Goal: Information Seeking & Learning: Learn about a topic

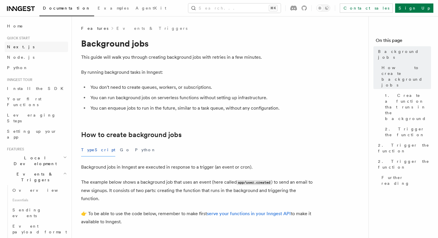
click at [20, 48] on link "Next.js" at bounding box center [36, 47] width 63 height 10
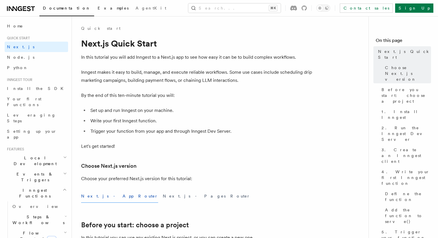
click at [98, 8] on span "Examples" at bounding box center [113, 8] width 31 height 5
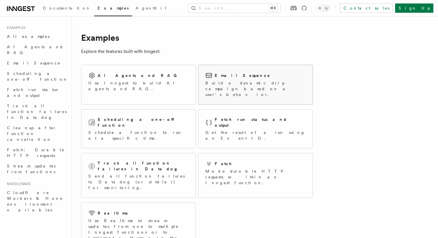
click at [252, 85] on p "Build a dynamic drip campaign based on a user's behavior." at bounding box center [255, 88] width 100 height 17
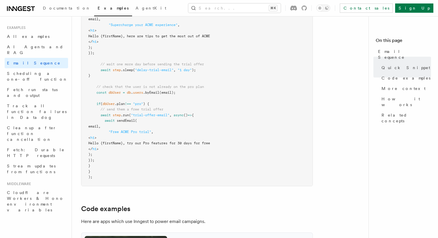
scroll to position [359, 0]
